Goal: Obtain resource: Obtain resource

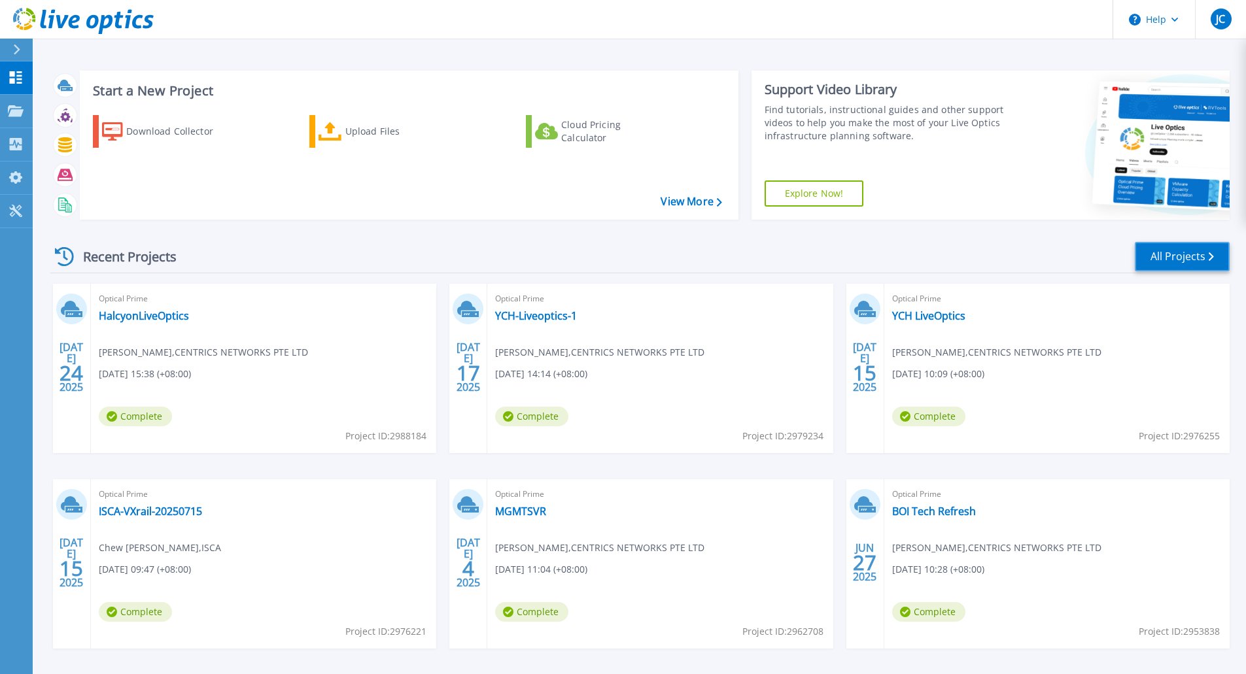
click at [1179, 260] on link "All Projects" at bounding box center [1182, 256] width 95 height 29
click at [346, 133] on div "Upload Files" at bounding box center [397, 131] width 105 height 26
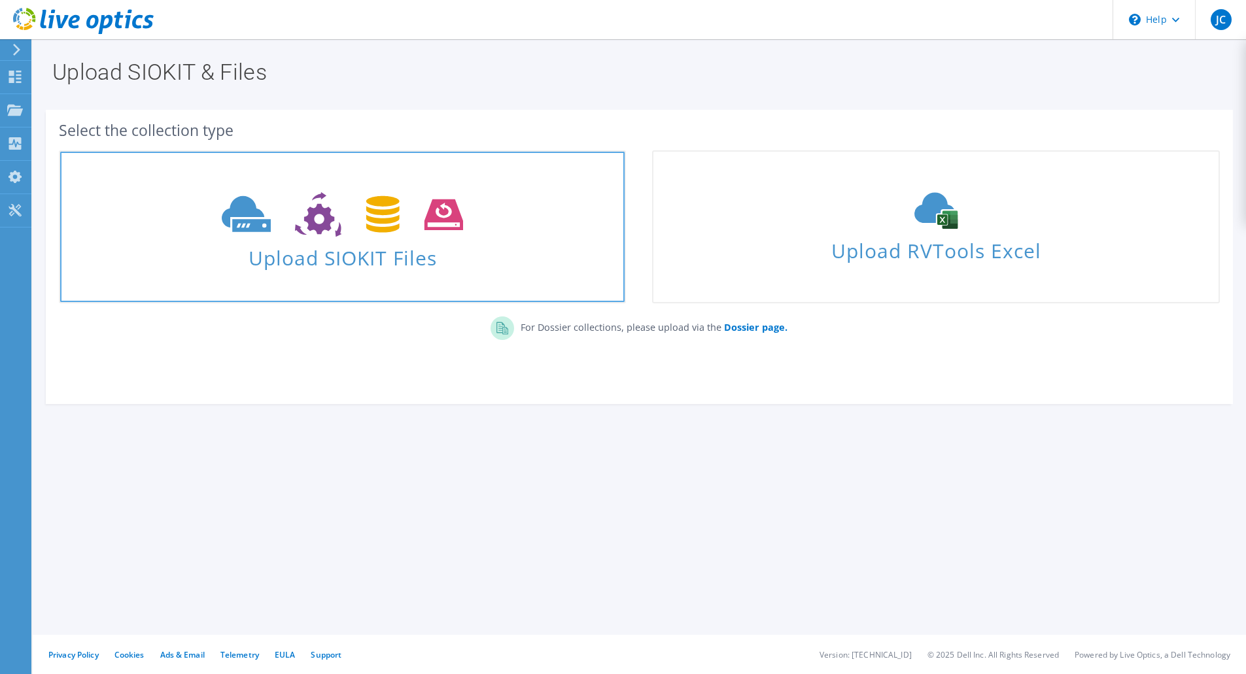
click at [383, 230] on icon at bounding box center [342, 214] width 241 height 45
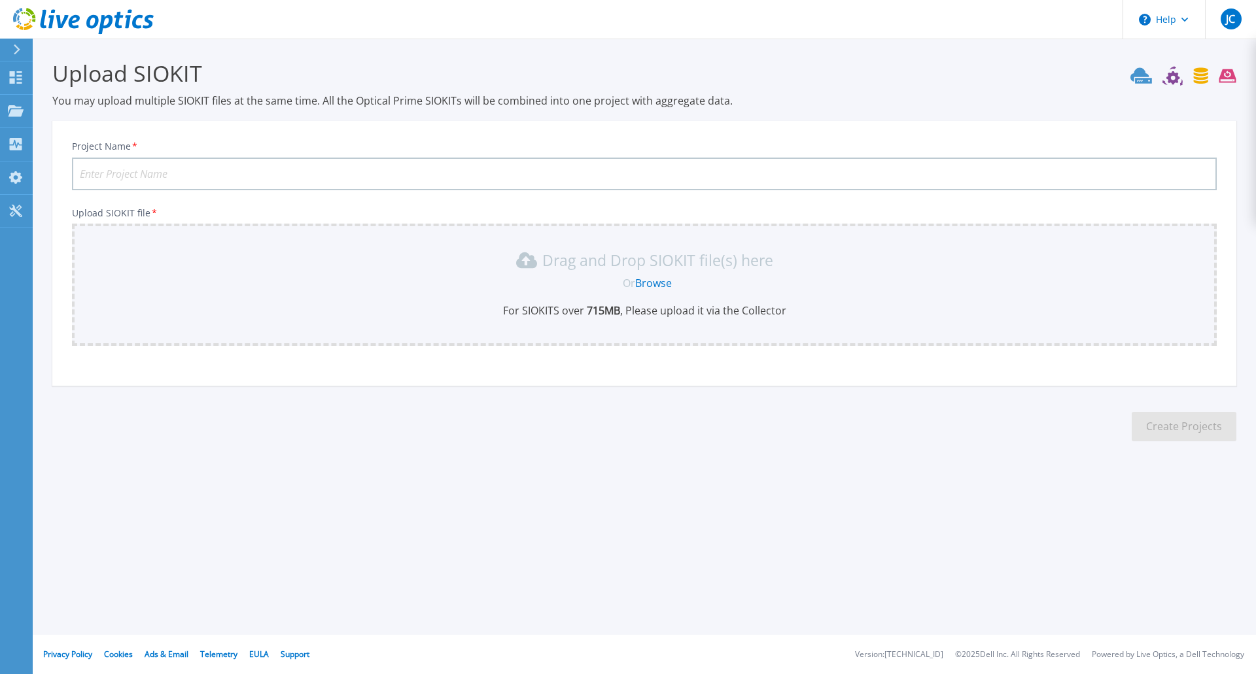
click at [179, 170] on input "Project Name *" at bounding box center [644, 174] width 1144 height 33
type input "Takashimaya"
click at [648, 279] on link "Browse" at bounding box center [653, 283] width 37 height 14
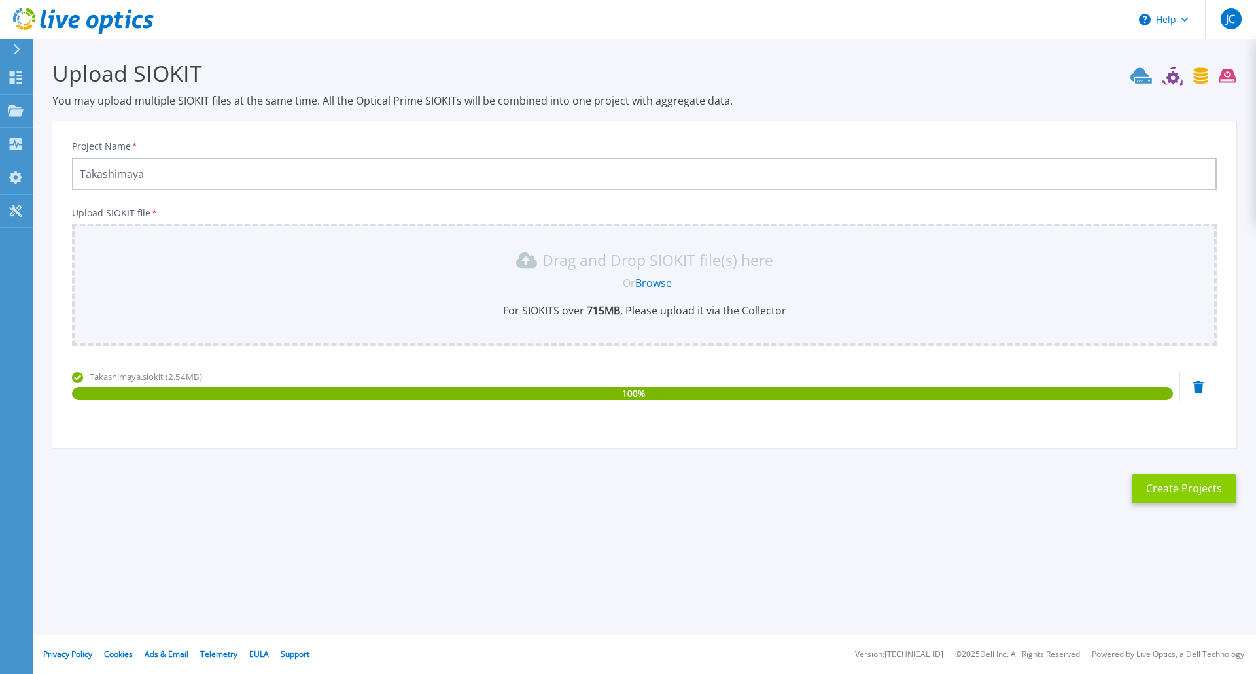
click at [1178, 485] on button "Create Projects" at bounding box center [1183, 488] width 105 height 29
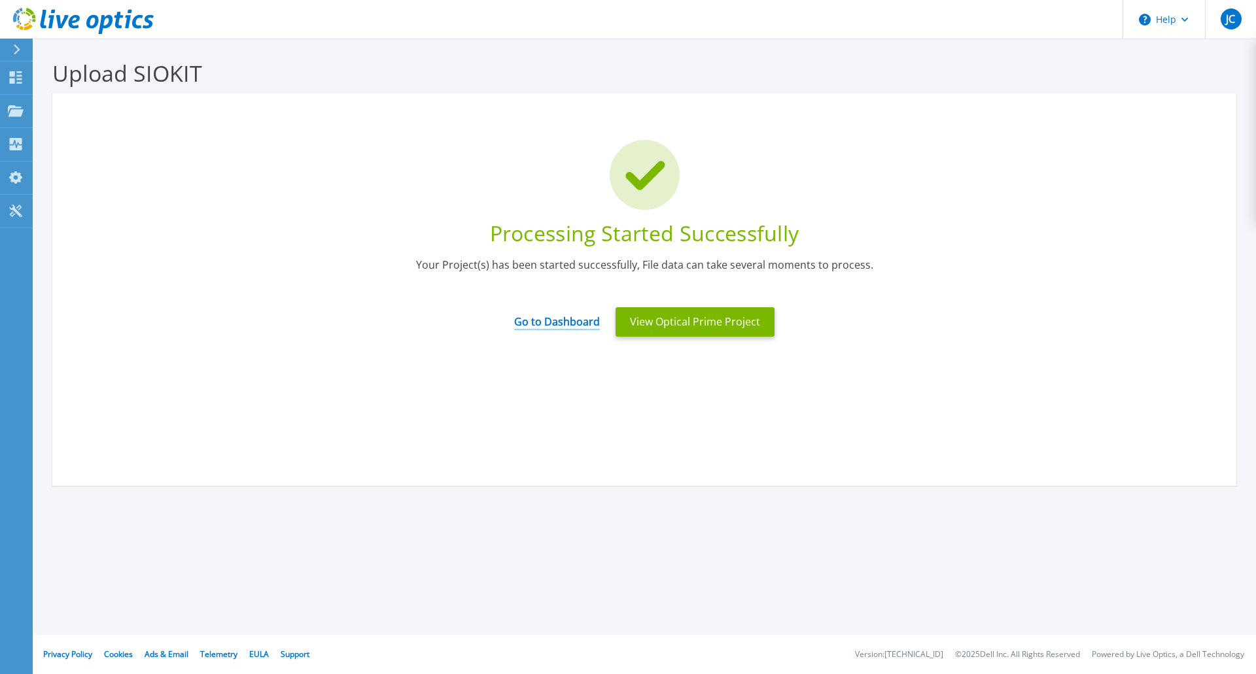
click at [587, 322] on link "Go to Dashboard" at bounding box center [557, 318] width 86 height 26
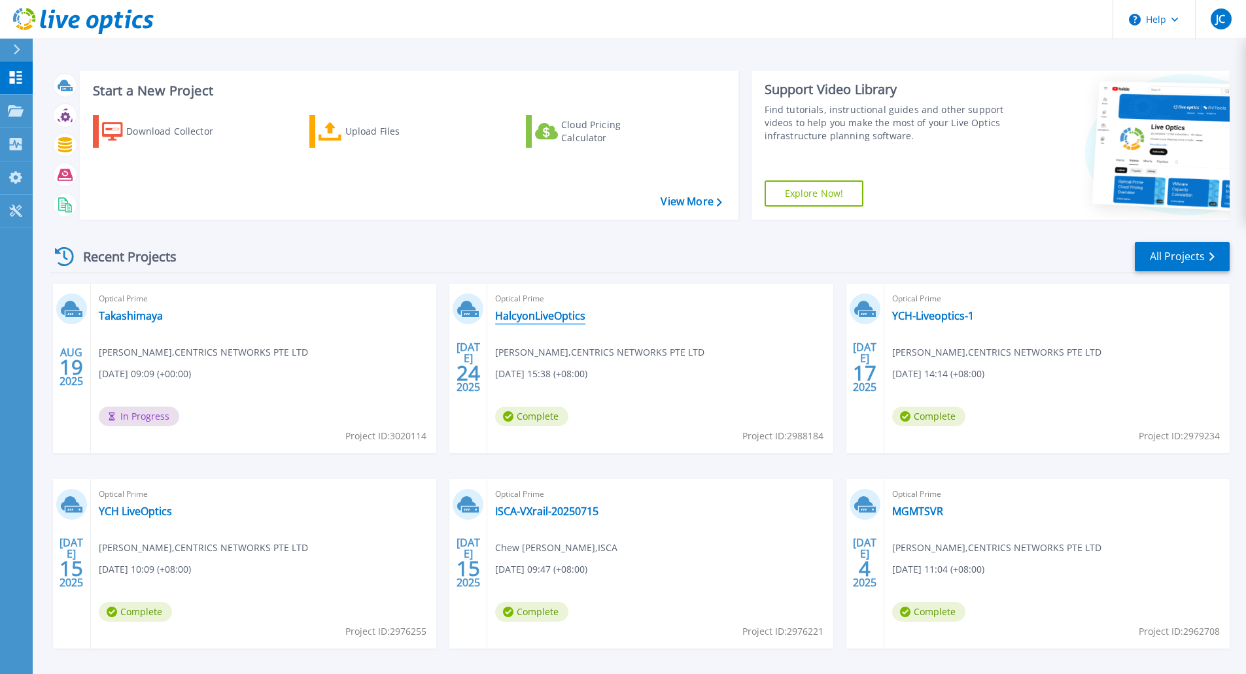
click at [525, 319] on link "HalcyonLiveOptics" at bounding box center [540, 315] width 90 height 13
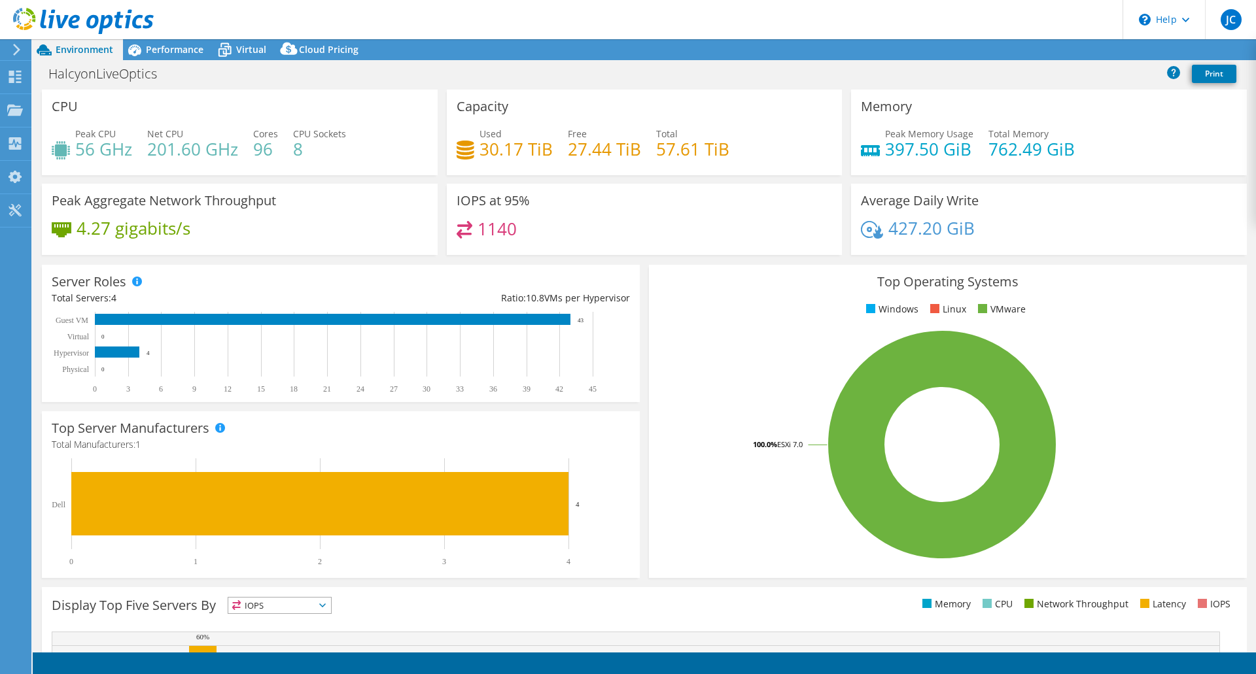
select select "USD"
click at [1157, 52] on link "Export" at bounding box center [1148, 50] width 61 height 20
click at [1044, 48] on link "Reports" at bounding box center [1034, 50] width 63 height 20
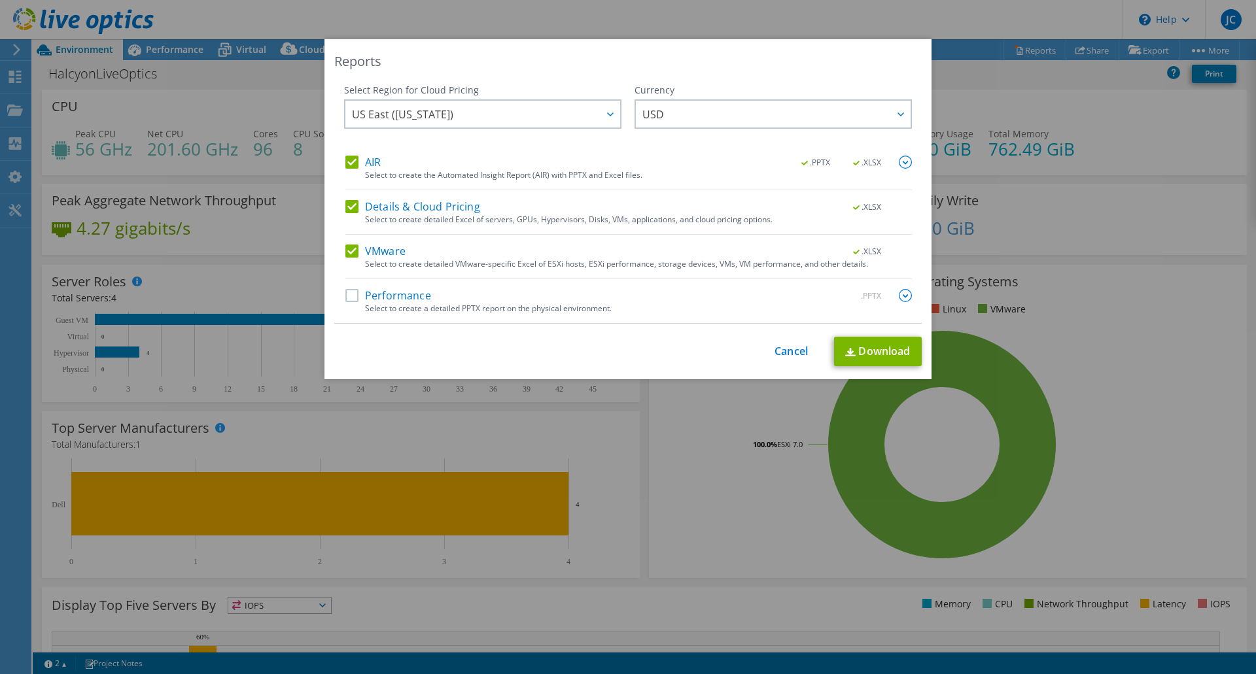
click at [345, 161] on label "AIR" at bounding box center [362, 162] width 35 height 13
click at [0, 0] on input "AIR" at bounding box center [0, 0] width 0 height 0
click at [347, 213] on label "Details & Cloud Pricing" at bounding box center [412, 206] width 135 height 13
click at [0, 0] on input "Details & Cloud Pricing" at bounding box center [0, 0] width 0 height 0
click at [887, 348] on link "Download" at bounding box center [878, 351] width 88 height 29
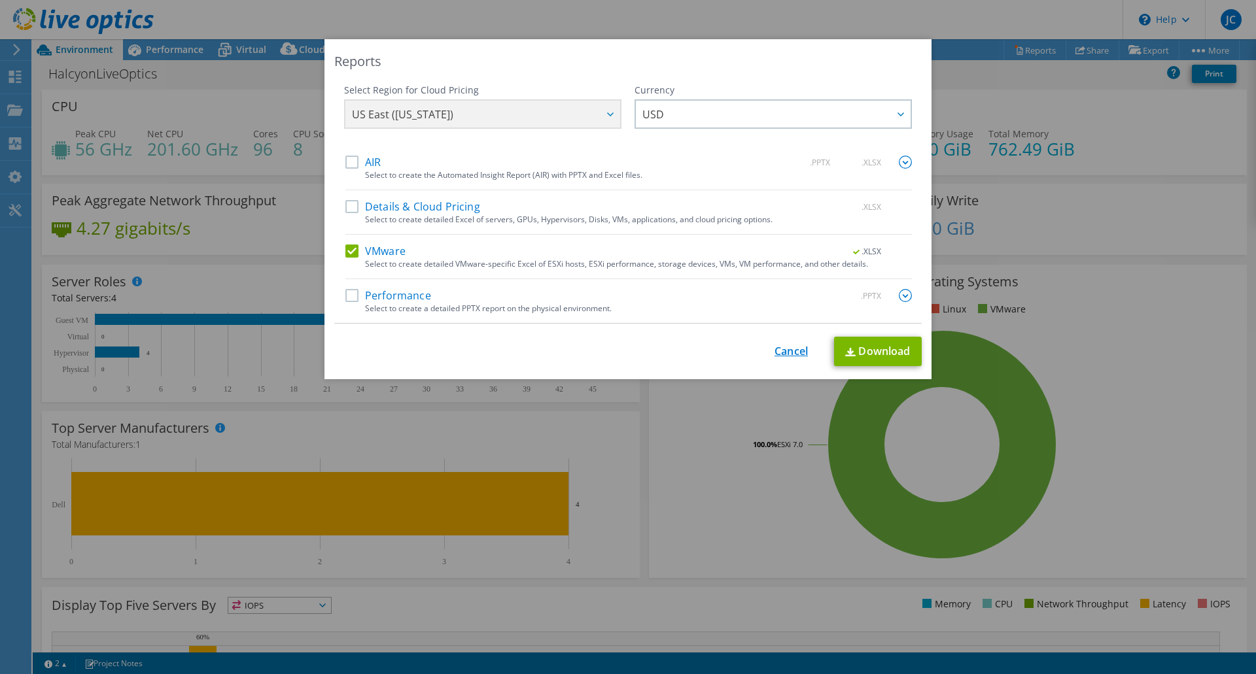
click at [785, 346] on link "Cancel" at bounding box center [790, 351] width 33 height 12
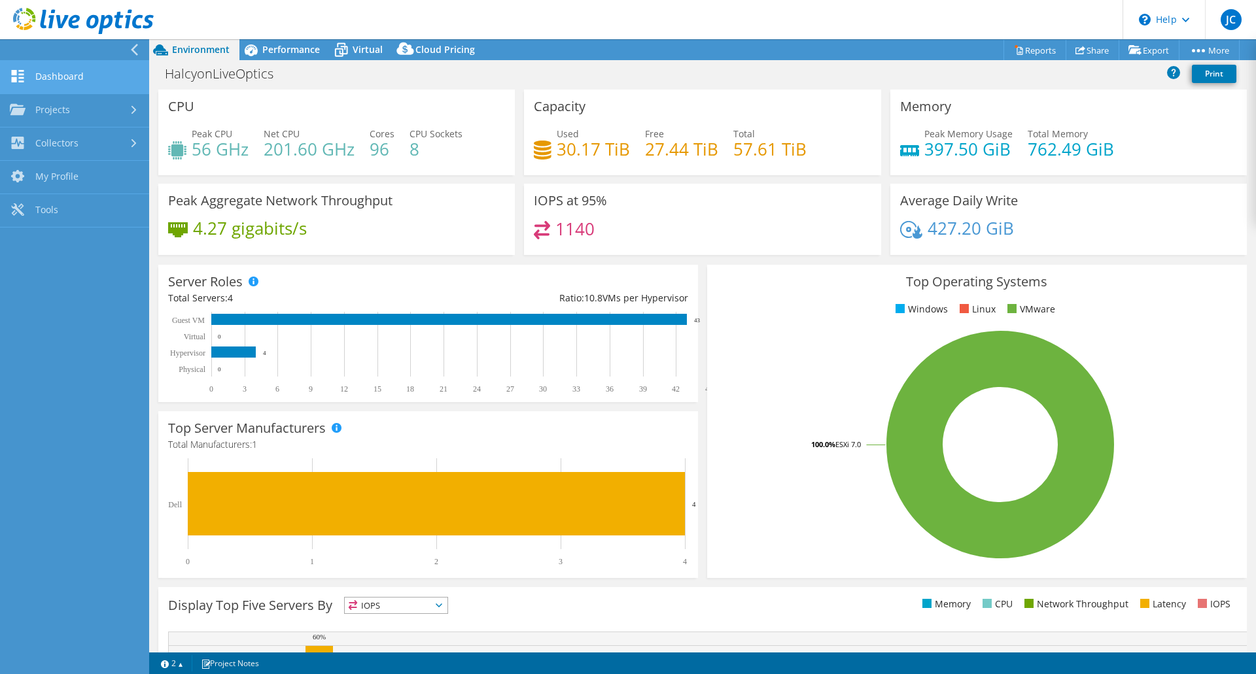
click at [67, 69] on link "Dashboard" at bounding box center [74, 77] width 149 height 33
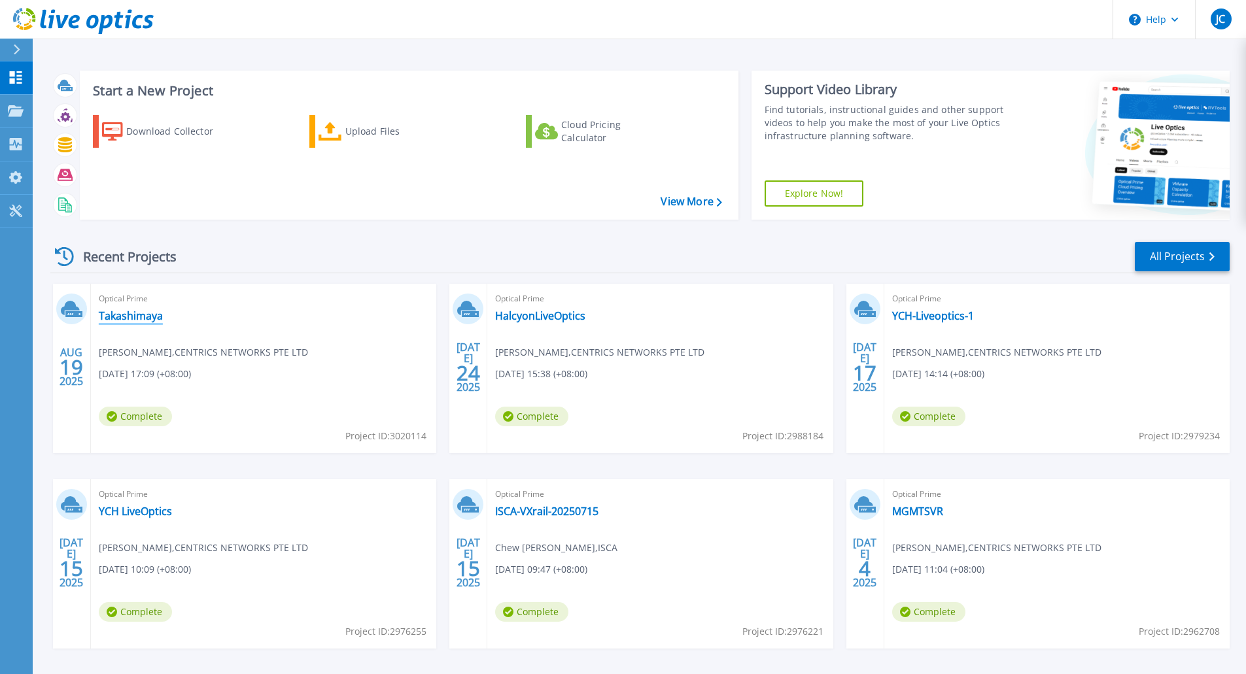
click at [116, 314] on link "Takashimaya" at bounding box center [131, 315] width 64 height 13
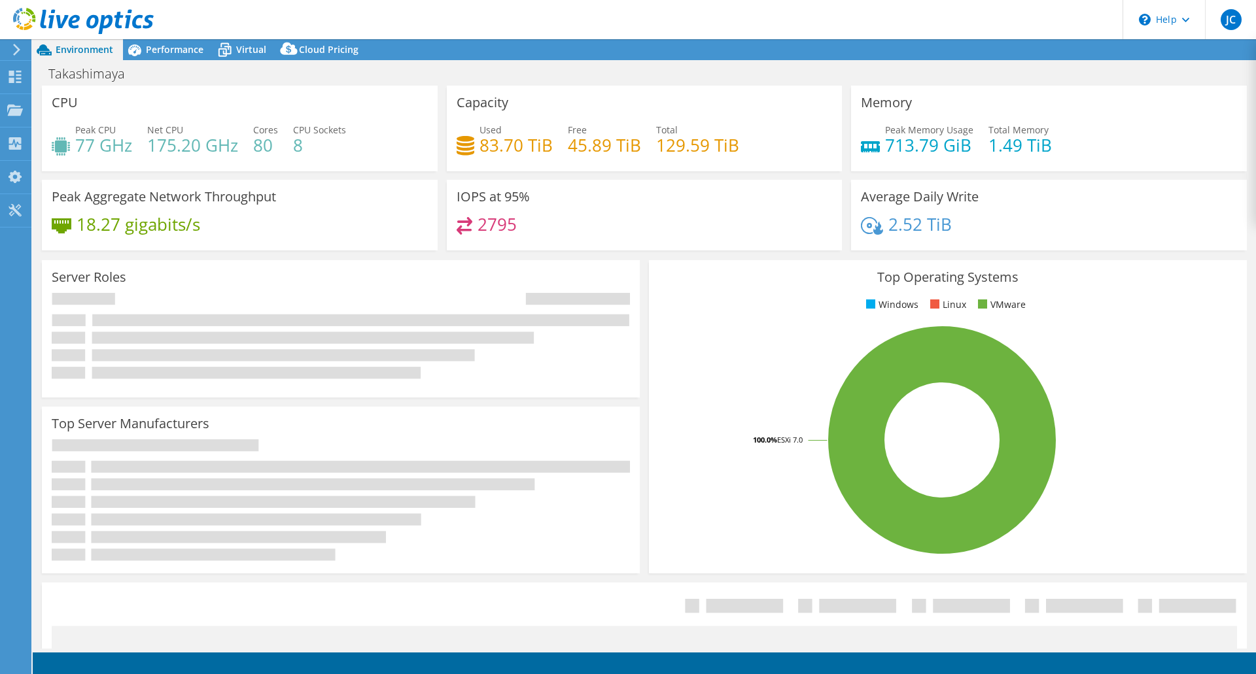
select select "USD"
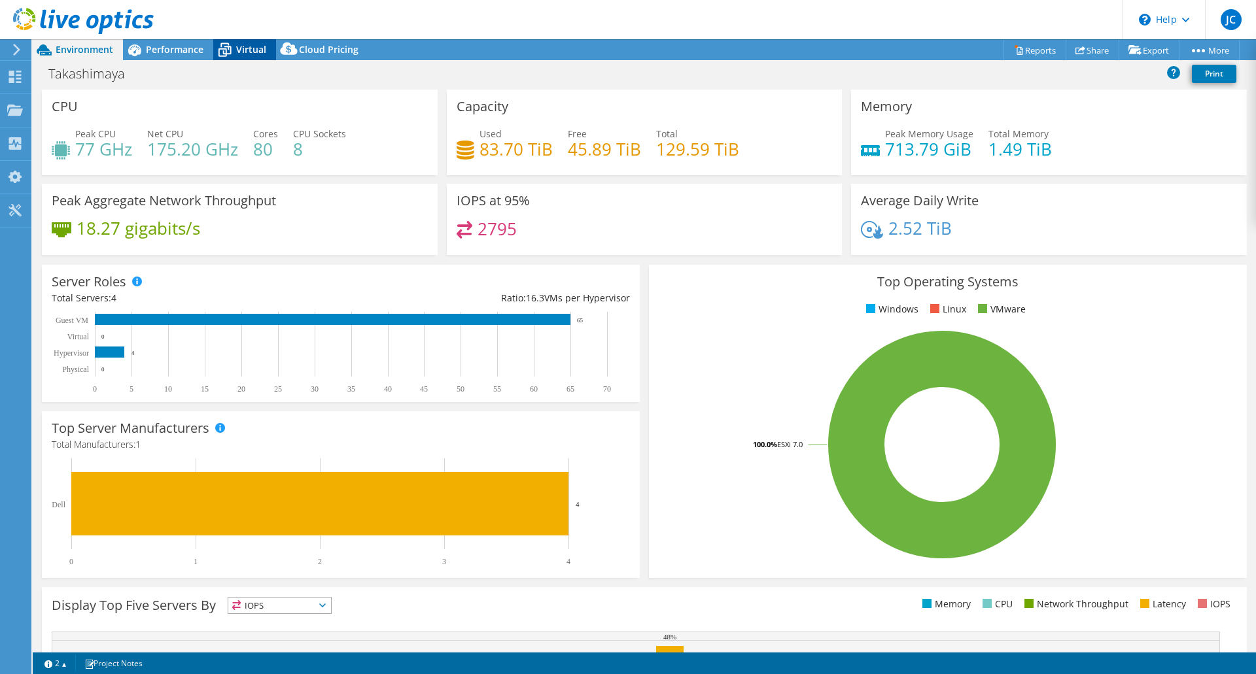
click at [239, 45] on span "Virtual" at bounding box center [251, 49] width 30 height 12
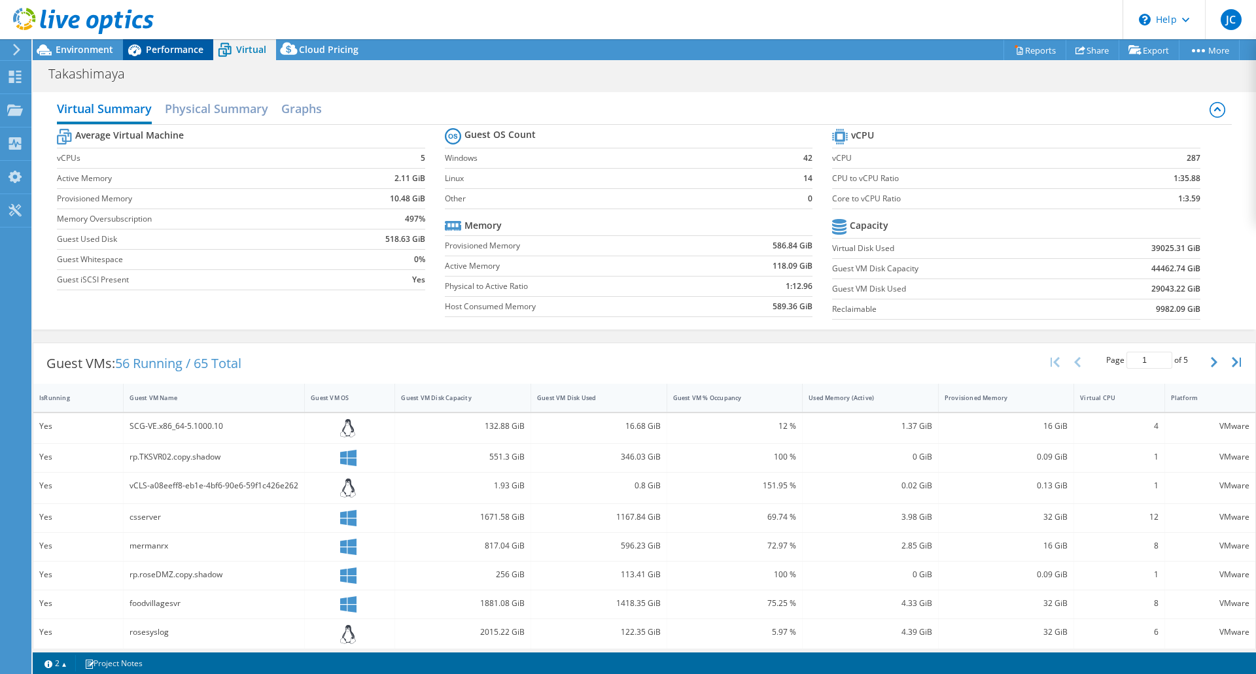
click at [144, 59] on icon at bounding box center [134, 50] width 23 height 23
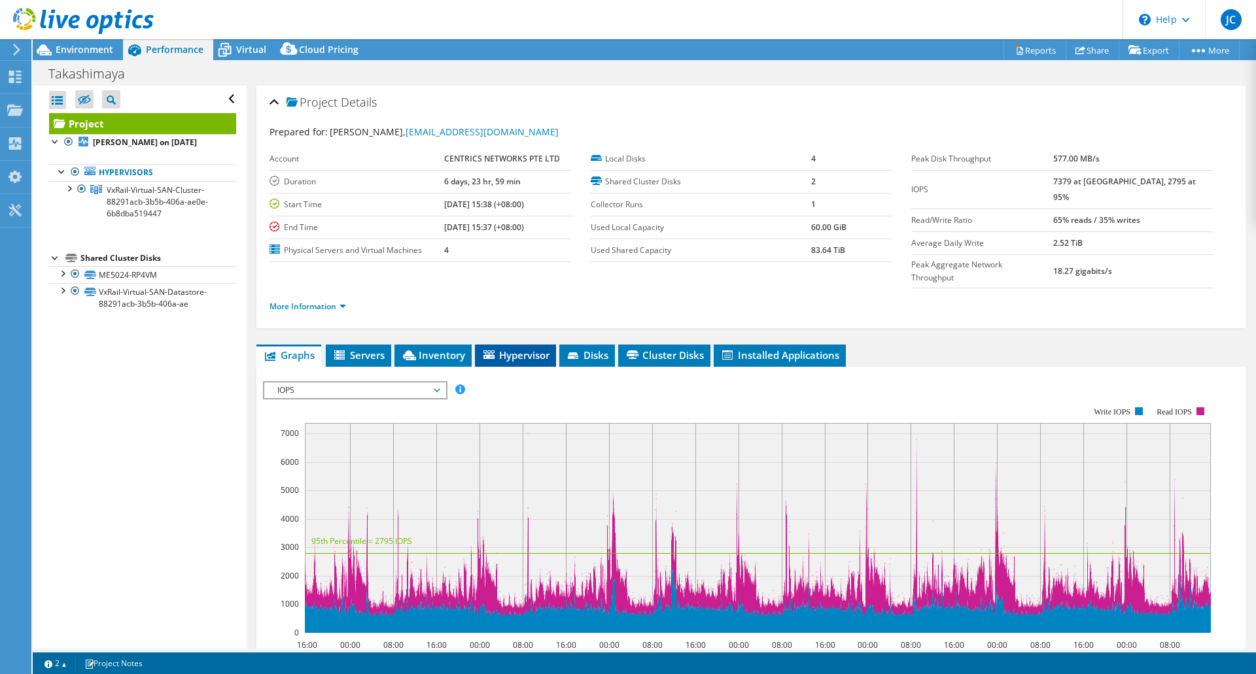
click at [511, 349] on span "Hypervisor" at bounding box center [515, 355] width 68 height 13
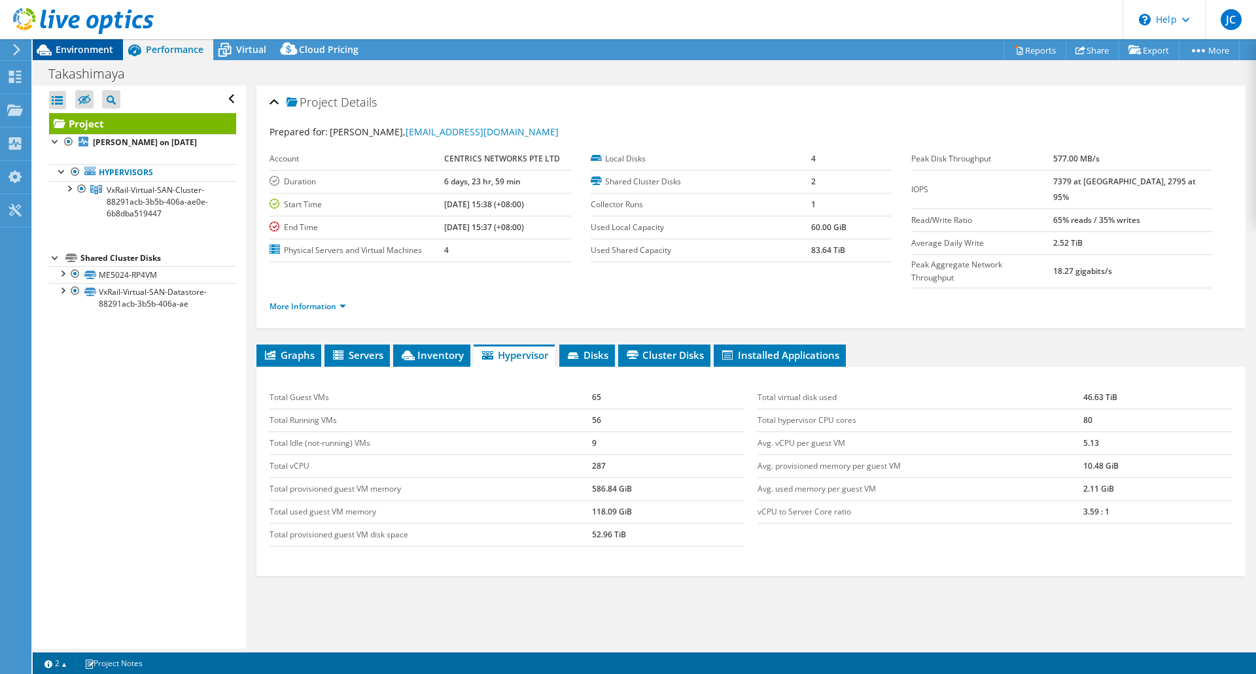
click at [95, 56] on div "Environment" at bounding box center [78, 49] width 90 height 21
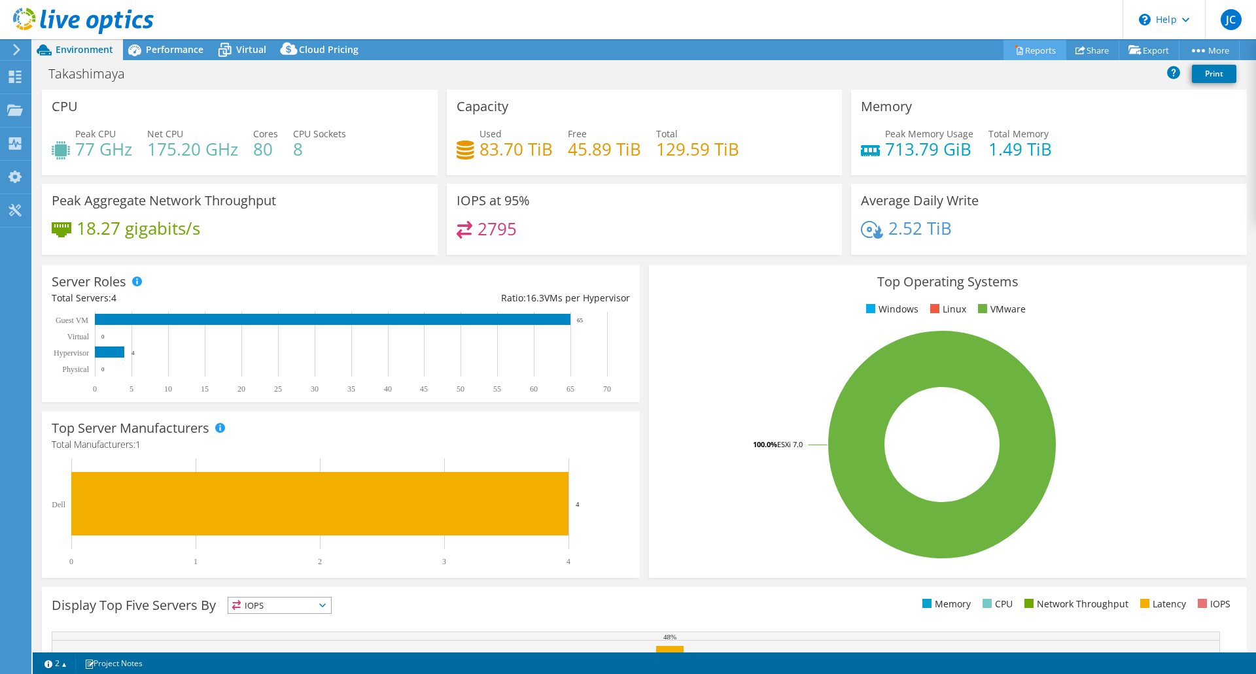
click at [1039, 49] on link "Reports" at bounding box center [1034, 50] width 63 height 20
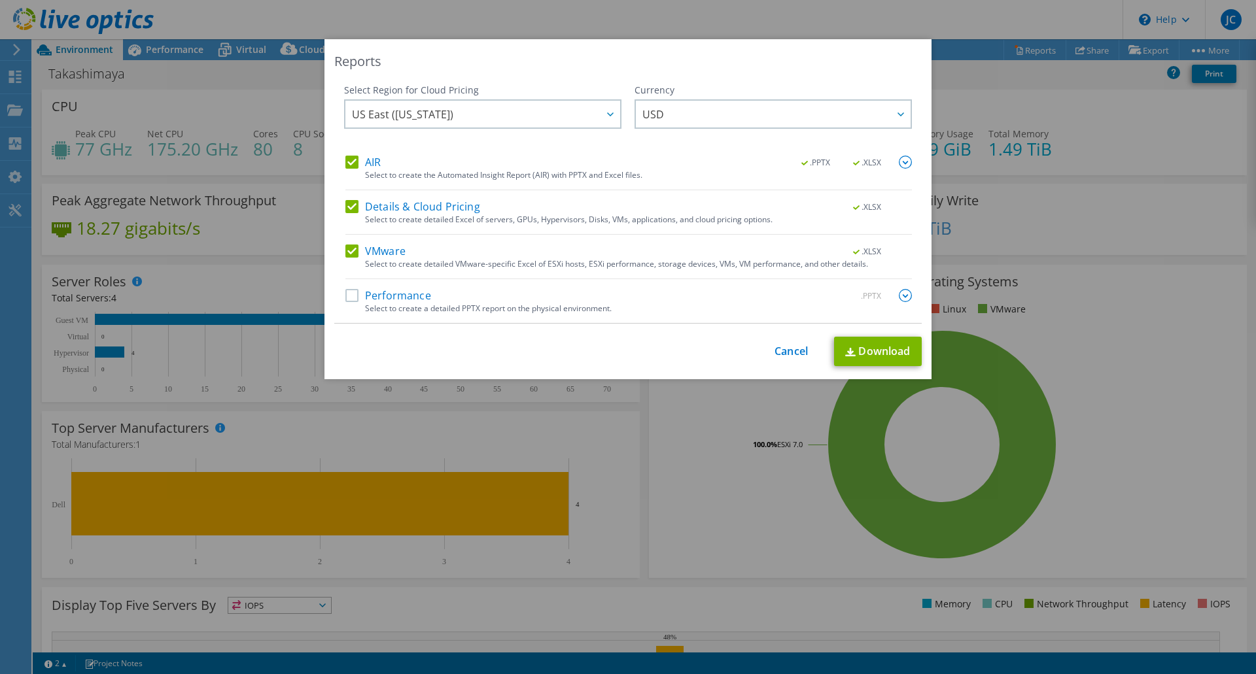
click at [345, 205] on label "Details & Cloud Pricing" at bounding box center [412, 206] width 135 height 13
click at [0, 0] on input "Details & Cloud Pricing" at bounding box center [0, 0] width 0 height 0
click at [347, 163] on label "AIR" at bounding box center [362, 162] width 35 height 13
click at [0, 0] on input "AIR" at bounding box center [0, 0] width 0 height 0
click at [834, 348] on link "Download" at bounding box center [878, 351] width 88 height 29
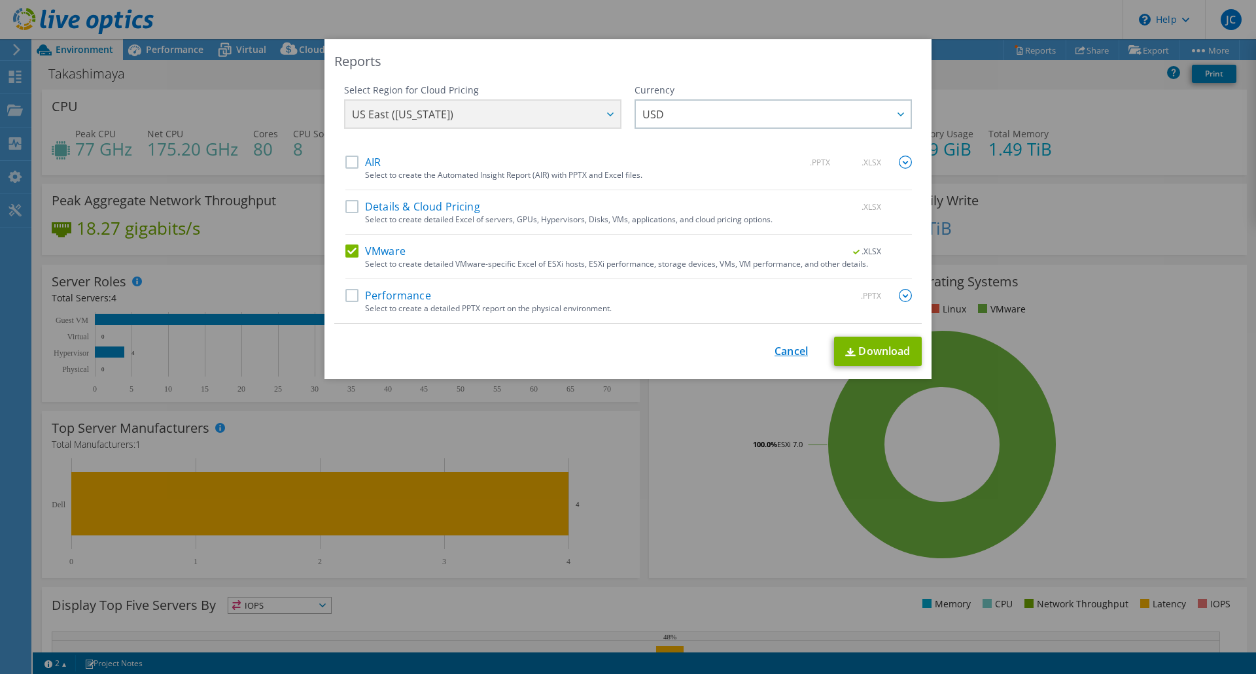
click at [778, 347] on link "Cancel" at bounding box center [790, 351] width 33 height 12
